Goal: Task Accomplishment & Management: Manage account settings

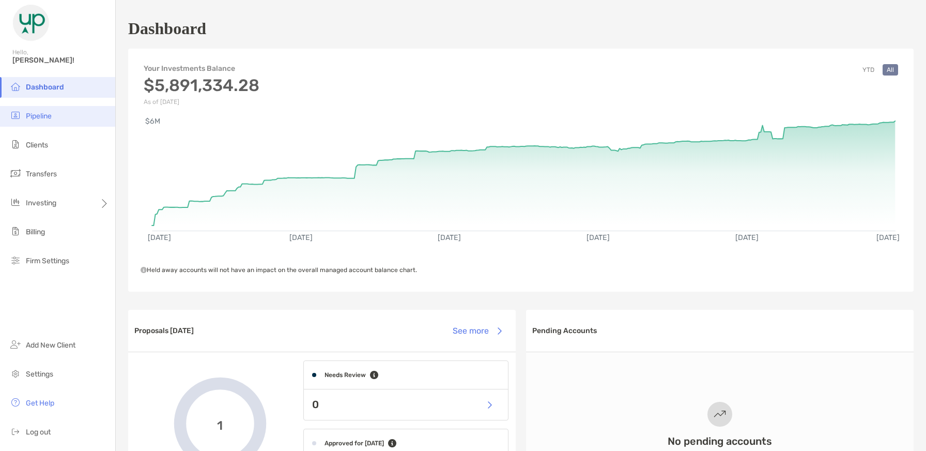
click at [46, 118] on span "Pipeline" at bounding box center [39, 116] width 26 height 9
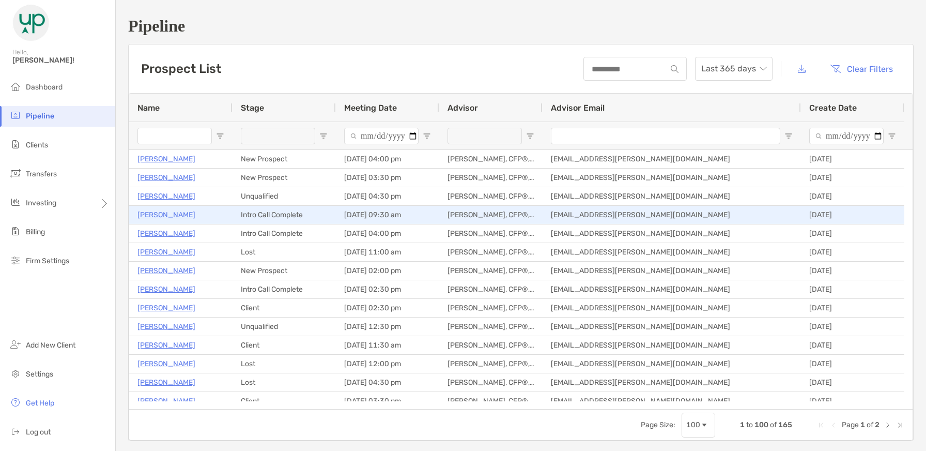
click at [156, 211] on p "Jamie Lazar" at bounding box center [166, 214] width 58 height 13
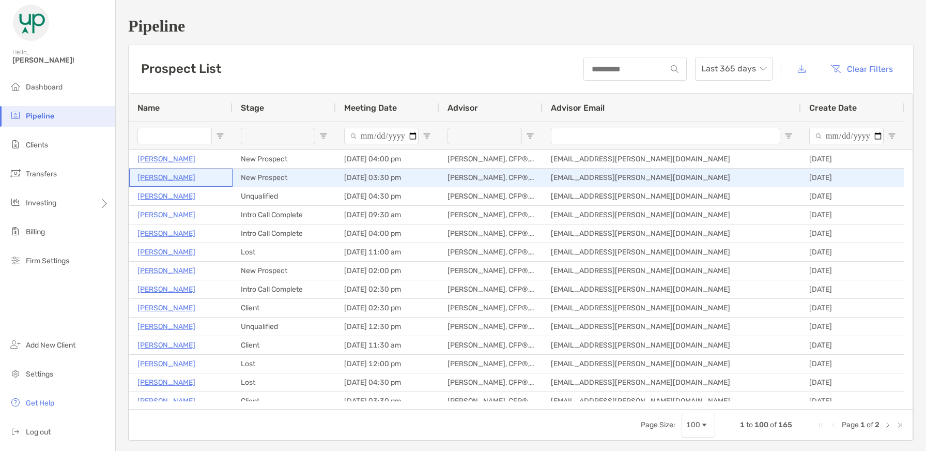
click at [165, 174] on p "Deepali Datre" at bounding box center [166, 177] width 58 height 13
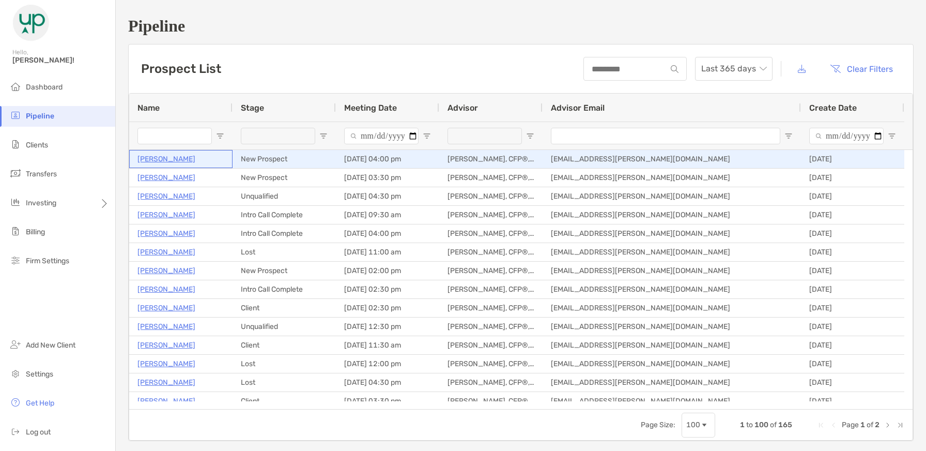
click at [167, 160] on p "Levi Werkman" at bounding box center [166, 158] width 58 height 13
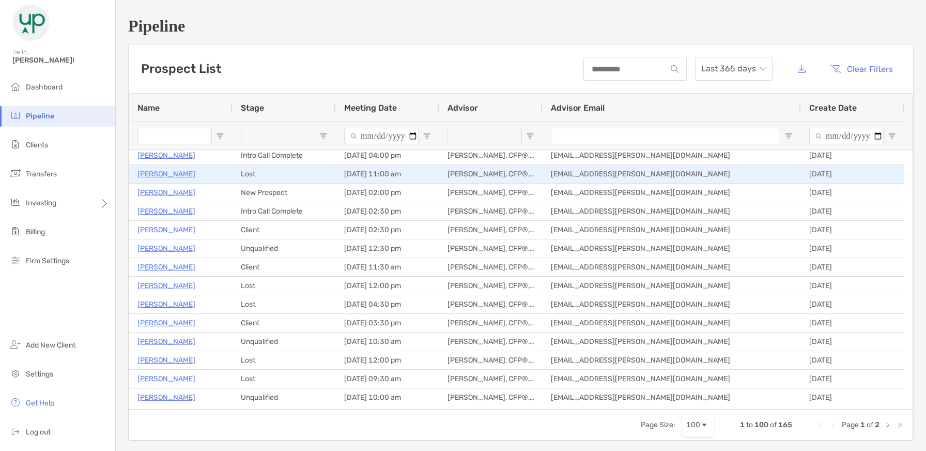
scroll to position [52, 0]
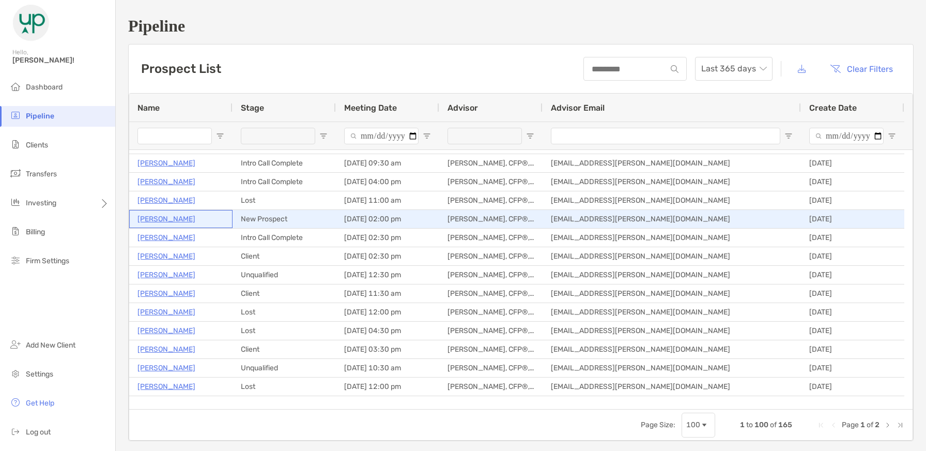
click at [164, 216] on p "Julia Miller" at bounding box center [166, 218] width 58 height 13
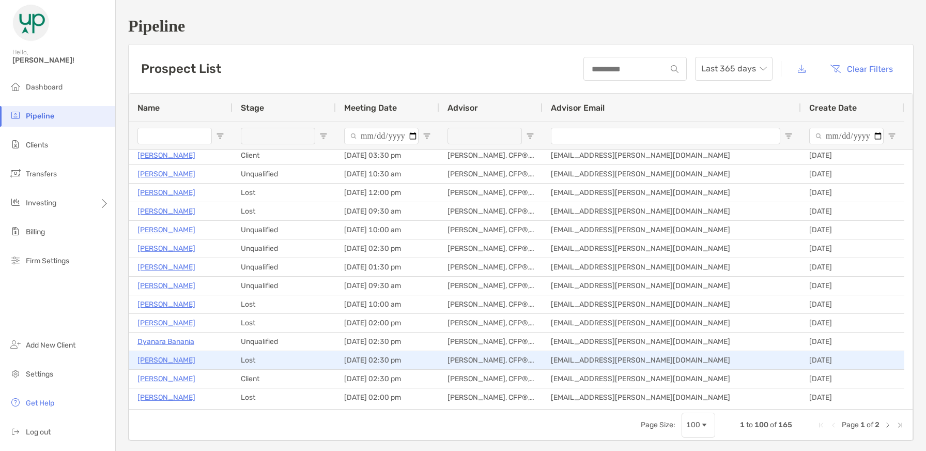
scroll to position [258, 0]
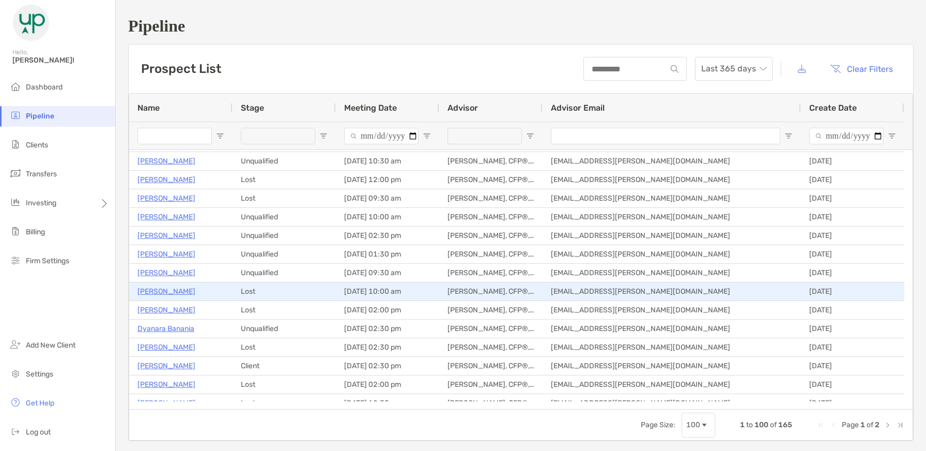
click at [160, 291] on p "Jarrett Gibbs" at bounding box center [166, 291] width 58 height 13
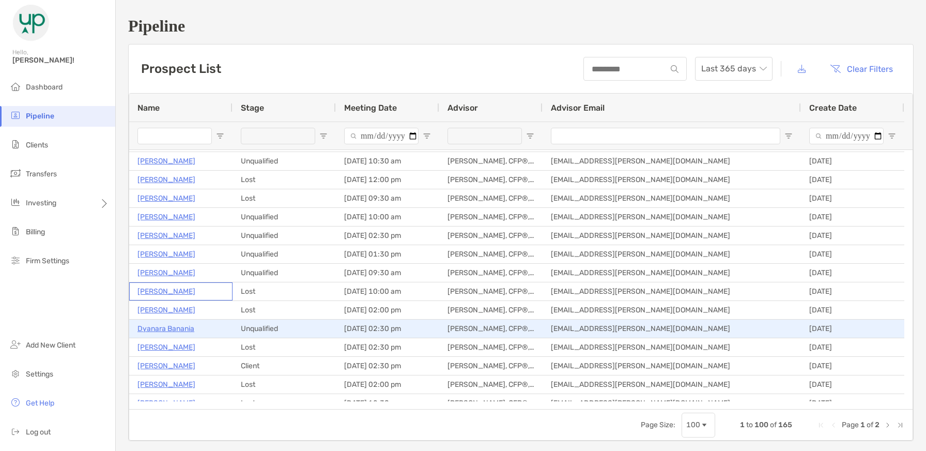
scroll to position [310, 0]
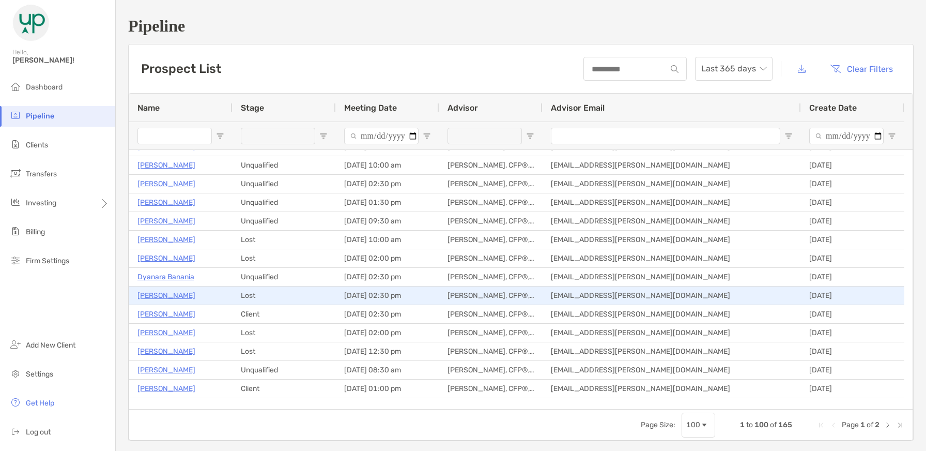
click at [176, 296] on p "Nicole O'Dea" at bounding box center [166, 295] width 58 height 13
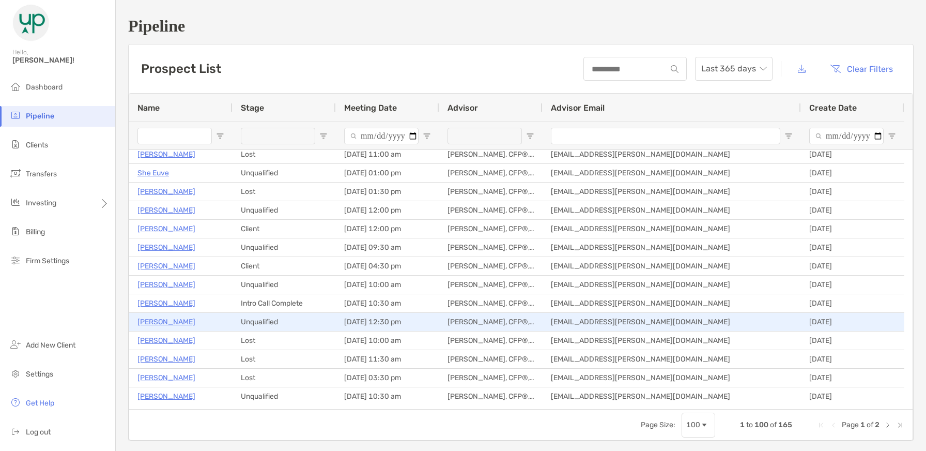
scroll to position [620, 0]
click at [167, 320] on p "[PERSON_NAME]" at bounding box center [166, 320] width 58 height 13
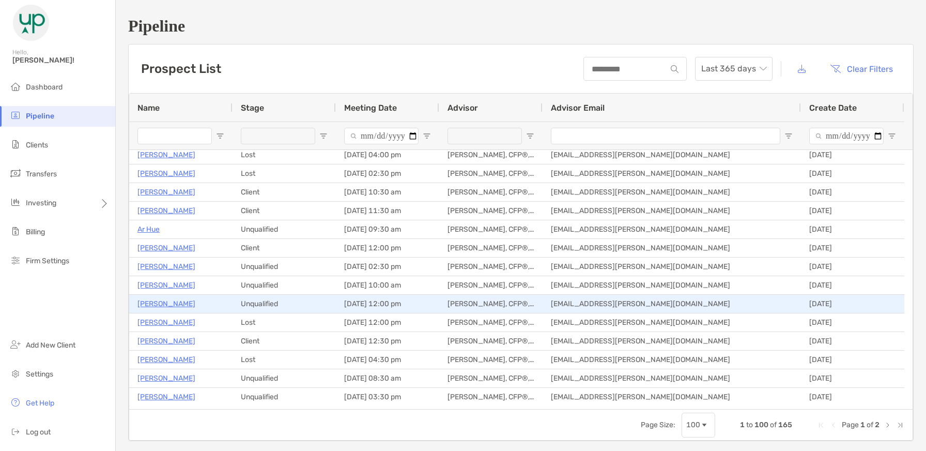
scroll to position [908, 0]
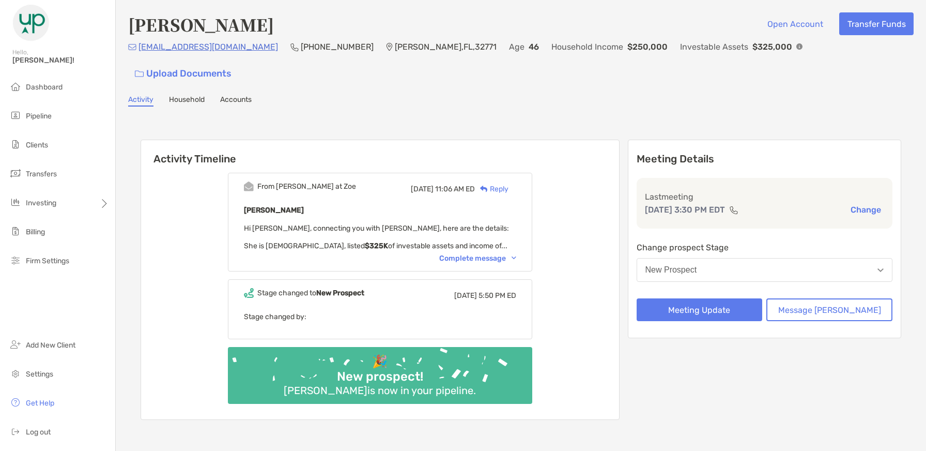
click at [739, 258] on button "New Prospect" at bounding box center [765, 270] width 256 height 24
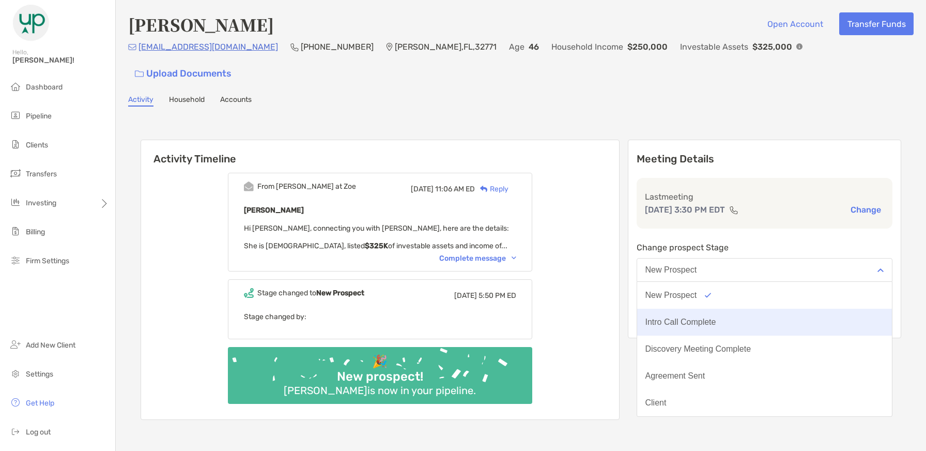
click at [709, 317] on div "Intro Call Complete" at bounding box center [680, 321] width 71 height 9
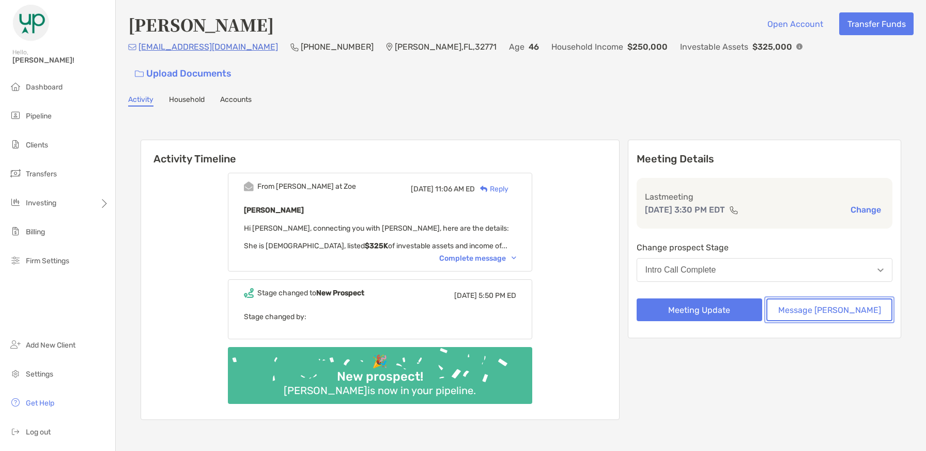
click at [840, 298] on button "Message [PERSON_NAME]" at bounding box center [829, 309] width 126 height 23
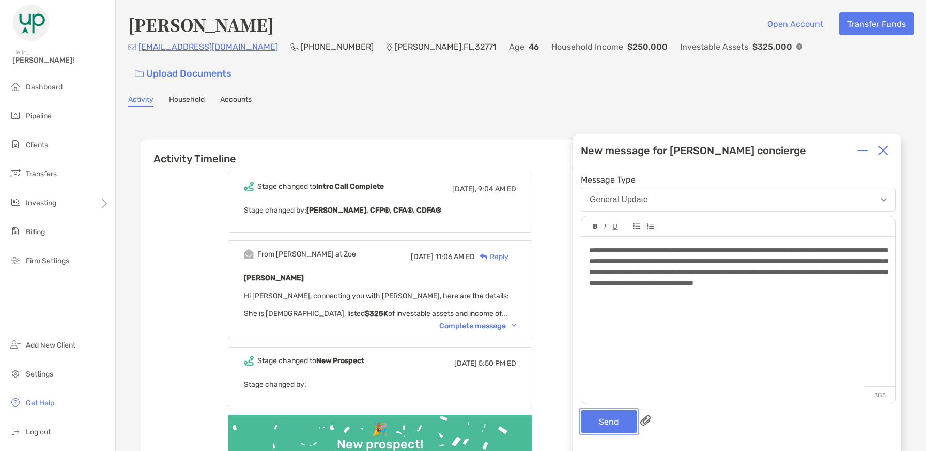
click at [599, 415] on button "Send" at bounding box center [609, 421] width 56 height 23
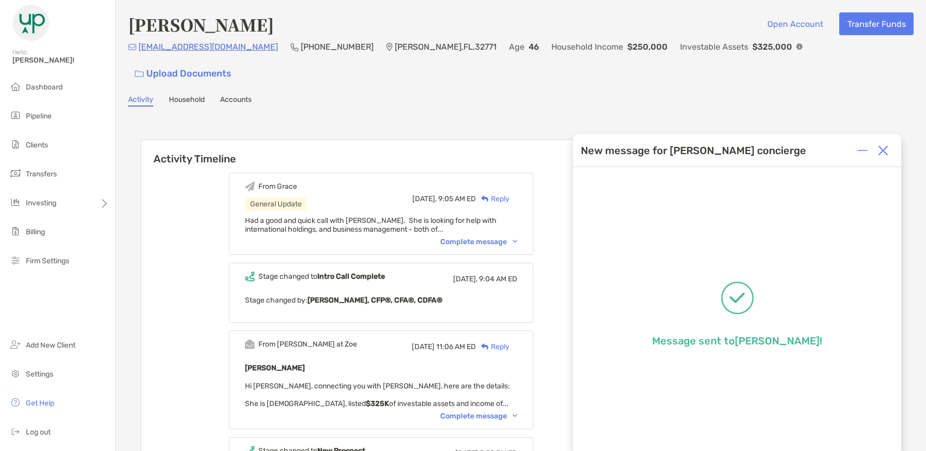
click at [887, 148] on img at bounding box center [883, 150] width 10 height 10
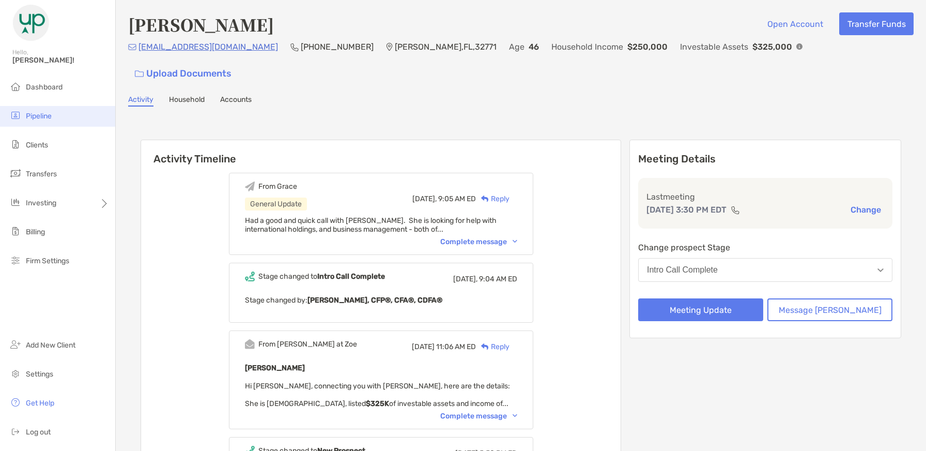
click at [51, 118] on span "Pipeline" at bounding box center [39, 116] width 26 height 9
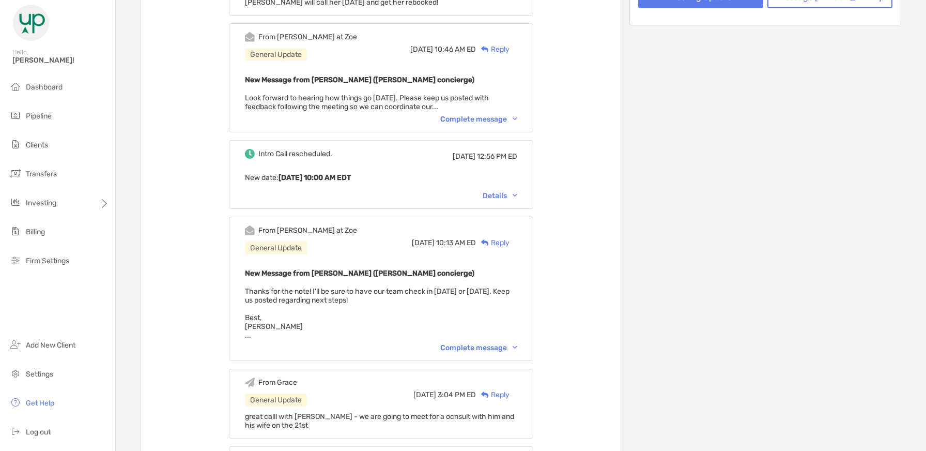
scroll to position [310, 0]
